Goal: Check status: Check status

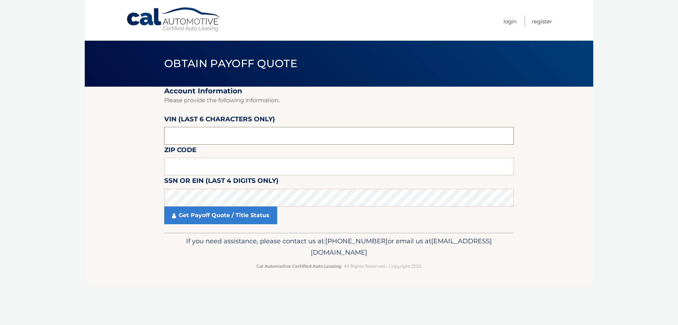
click at [206, 138] on input "text" at bounding box center [339, 136] width 350 height 18
drag, startPoint x: 216, startPoint y: 139, endPoint x: 153, endPoint y: 141, distance: 62.6
click at [153, 141] on section "Account Information Please provide the following information. VIN (last 6 chara…" at bounding box center [339, 160] width 509 height 146
type input "662830"
click at [189, 161] on input "text" at bounding box center [339, 167] width 350 height 18
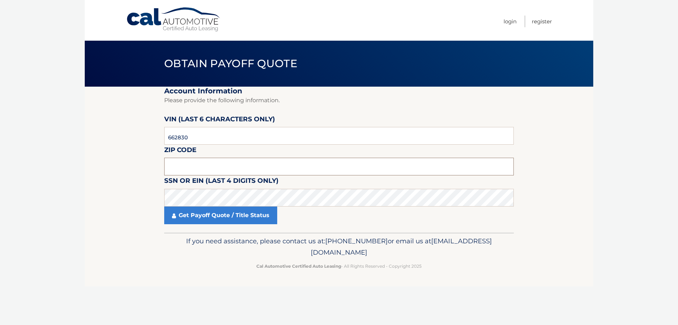
click at [181, 164] on input "text" at bounding box center [339, 167] width 350 height 18
click button "For Originating Dealer" at bounding box center [0, 0] width 0 height 0
type input "6"
click at [227, 214] on fieldset "Account Information Please provide the following information. VIN (last 6 chara…" at bounding box center [339, 160] width 350 height 146
click at [209, 169] on input "text" at bounding box center [339, 167] width 350 height 18
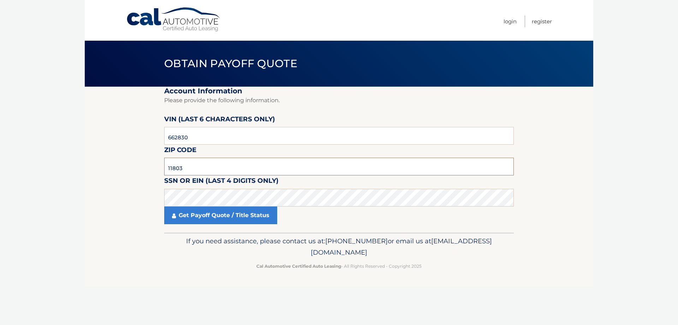
type input "11803"
click button "For Originating Dealer" at bounding box center [0, 0] width 0 height 0
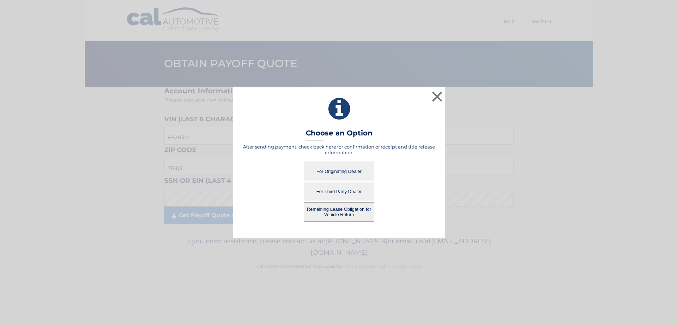
click at [317, 168] on button "For Originating Dealer" at bounding box center [339, 170] width 71 height 19
click at [342, 172] on button "For Originating Dealer" at bounding box center [339, 170] width 71 height 19
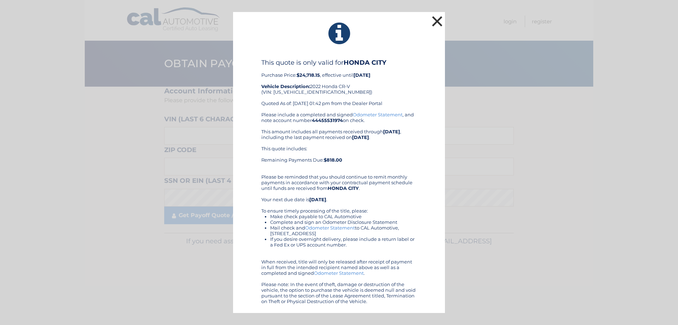
click at [437, 20] on button "×" at bounding box center [437, 21] width 14 height 14
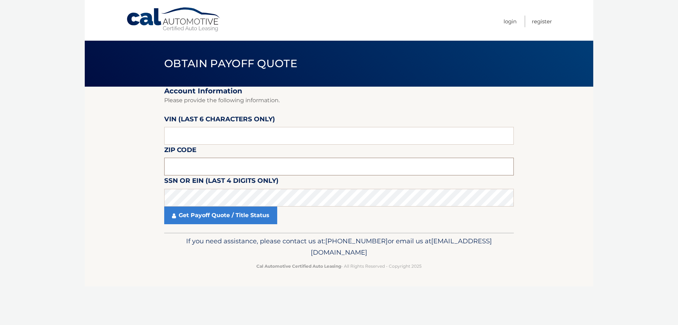
click at [215, 168] on input "text" at bounding box center [339, 167] width 350 height 18
type input "11803"
click at [205, 138] on input "text" at bounding box center [339, 136] width 350 height 18
drag, startPoint x: 207, startPoint y: 133, endPoint x: 152, endPoint y: 139, distance: 55.8
click at [152, 139] on section "Account Information Please provide the following information. VIN (last 6 chara…" at bounding box center [339, 160] width 509 height 146
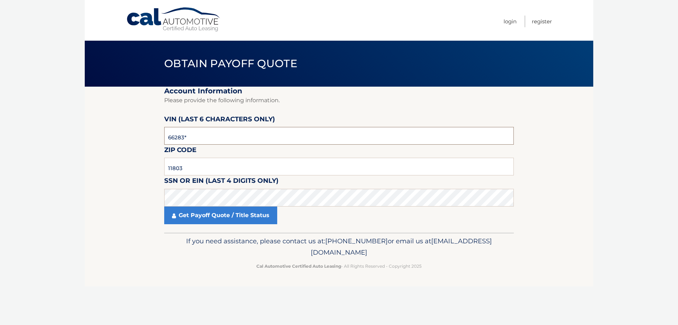
type input "662830"
click at [231, 217] on link "Get Payoff Quote / Title Status" at bounding box center [220, 215] width 113 height 18
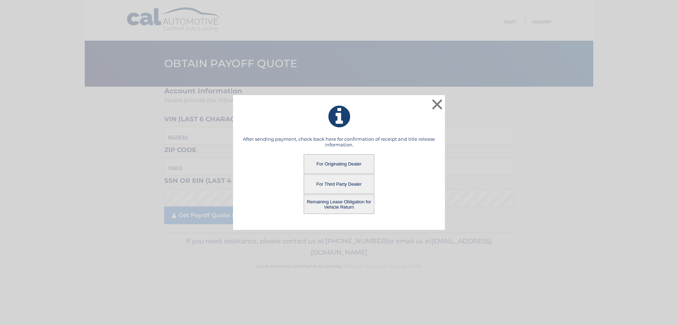
click at [325, 186] on button "For Third Party Dealer" at bounding box center [339, 183] width 71 height 19
click at [328, 182] on button "For Third Party Dealer" at bounding box center [339, 183] width 71 height 19
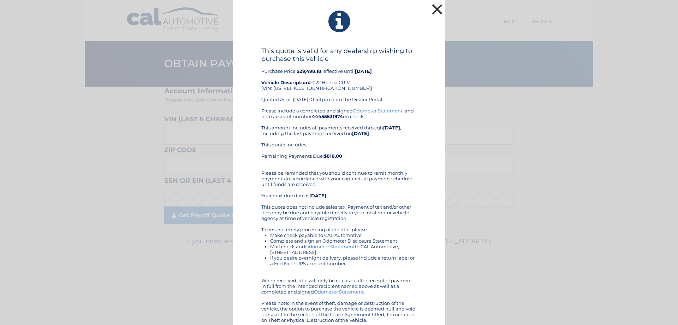
click at [433, 11] on button "×" at bounding box center [437, 9] width 14 height 14
